Goal: Navigation & Orientation: Find specific page/section

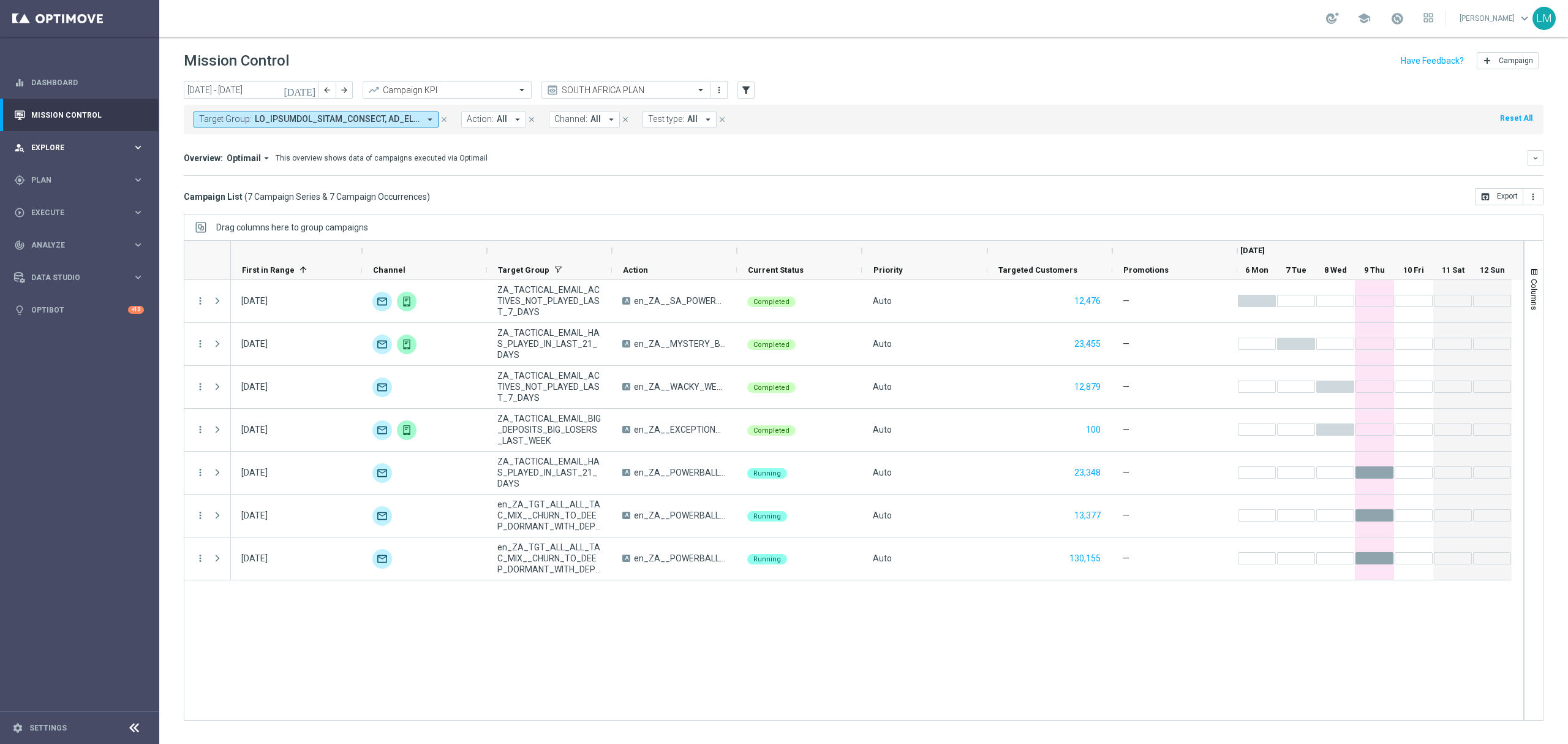
click at [101, 135] on div "person_search Explore keyboard_arrow_right" at bounding box center [79, 148] width 158 height 32
click at [564, 187] on mini-dashboard "Overview: Optimail arrow_drop_down This overview shows data of campaigns execut…" at bounding box center [864, 161] width 1360 height 54
